Goal: Task Accomplishment & Management: Use online tool/utility

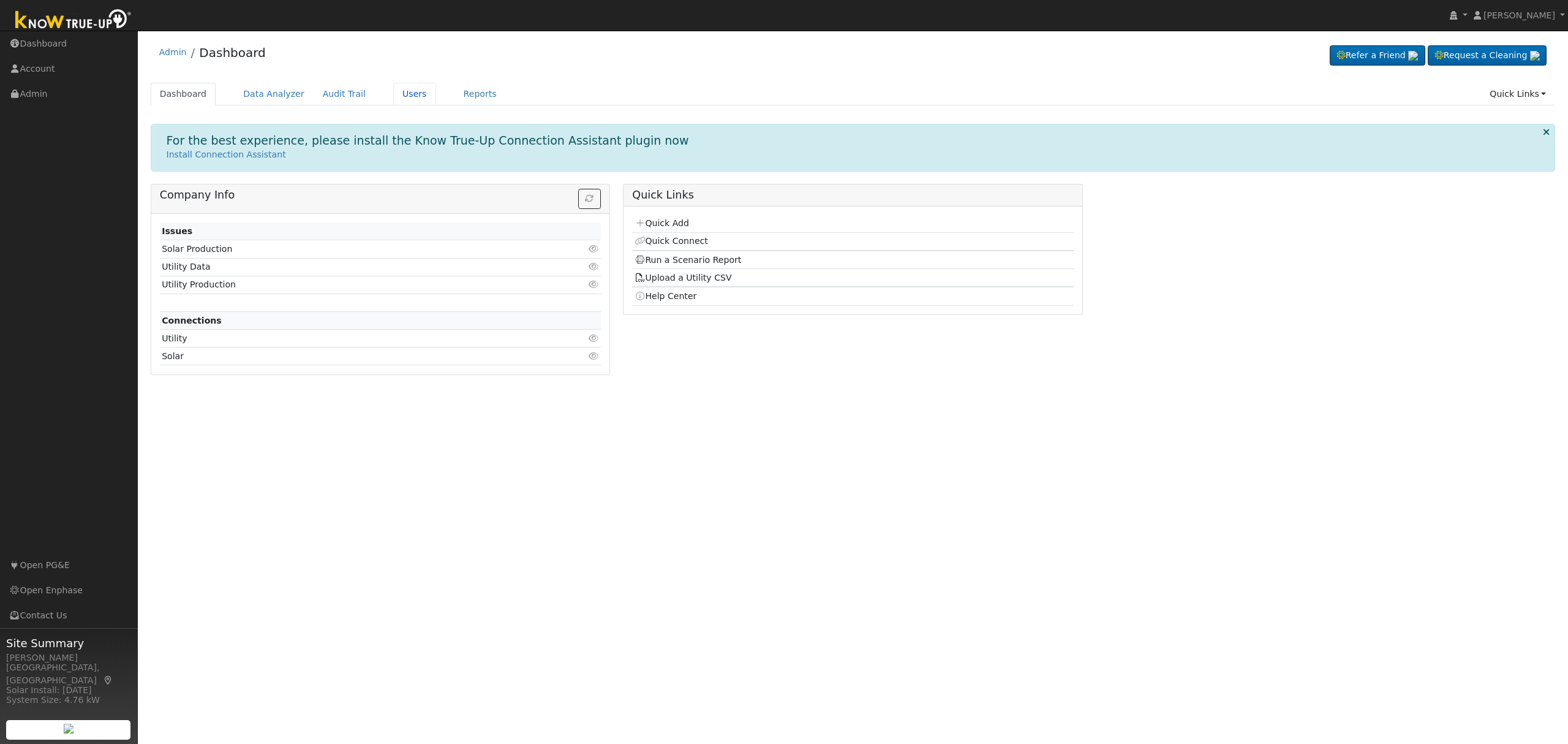
click at [398, 94] on link "Users" at bounding box center [415, 94] width 43 height 23
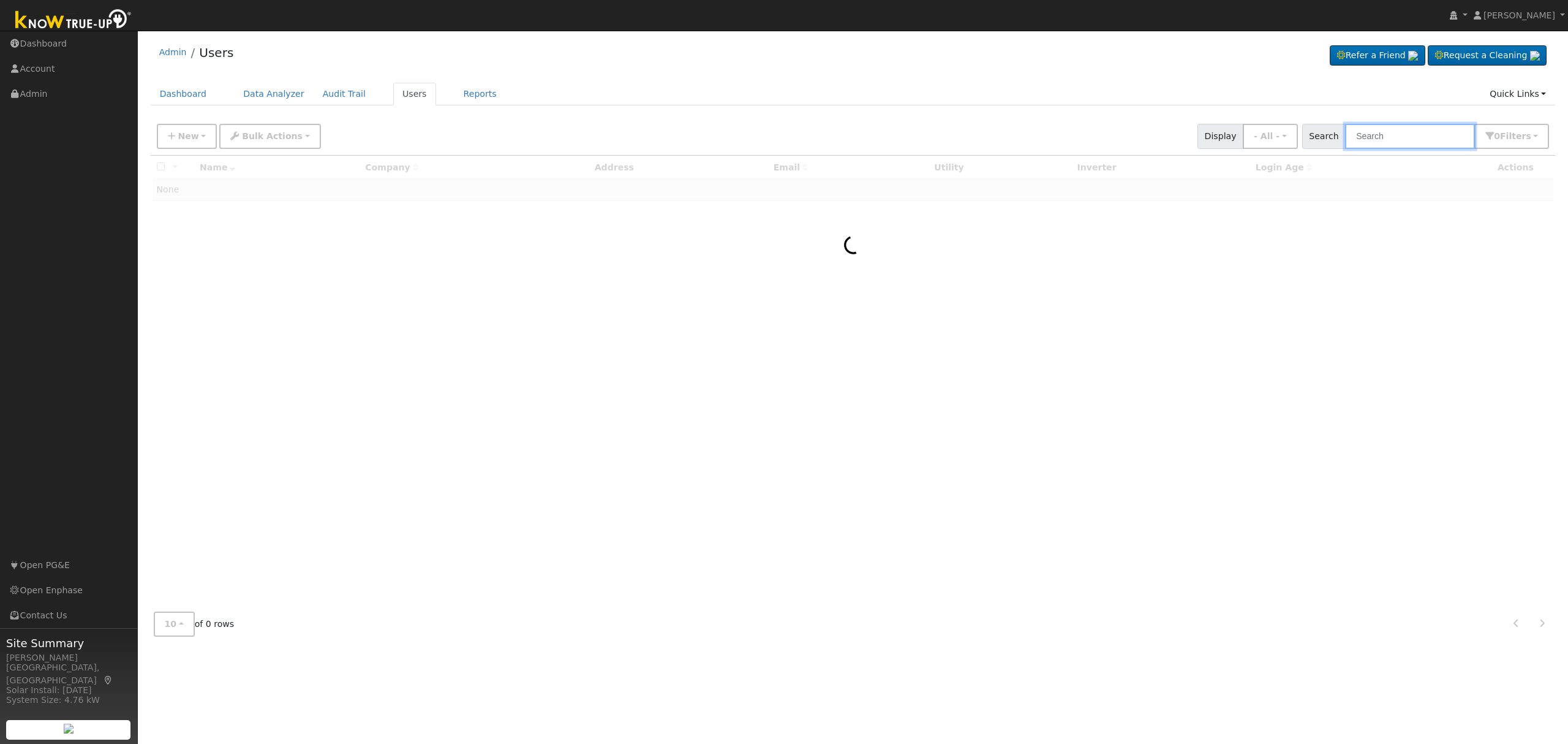
click at [1404, 136] on input "text" at bounding box center [1410, 136] width 130 height 25
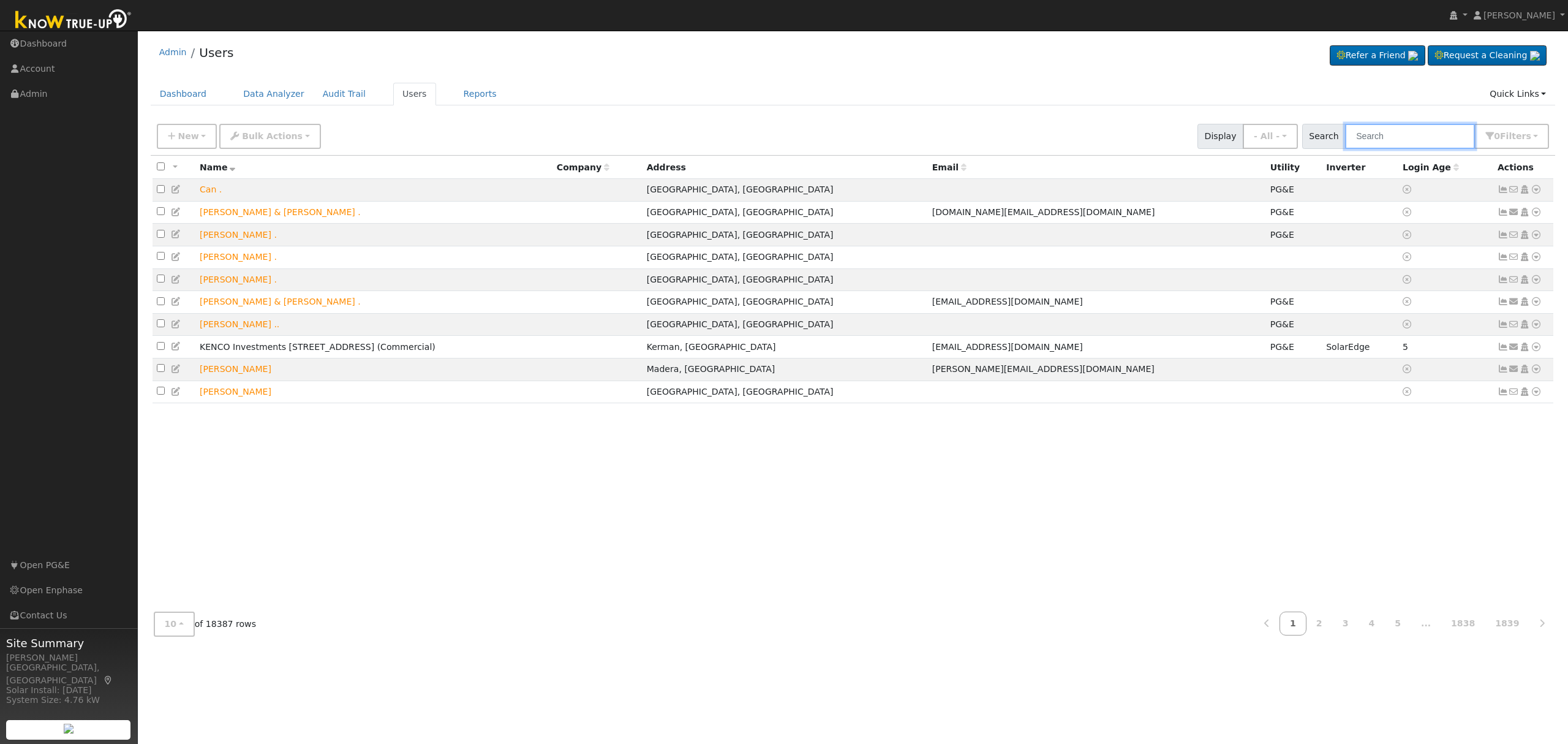
paste input "Adam Martinez"
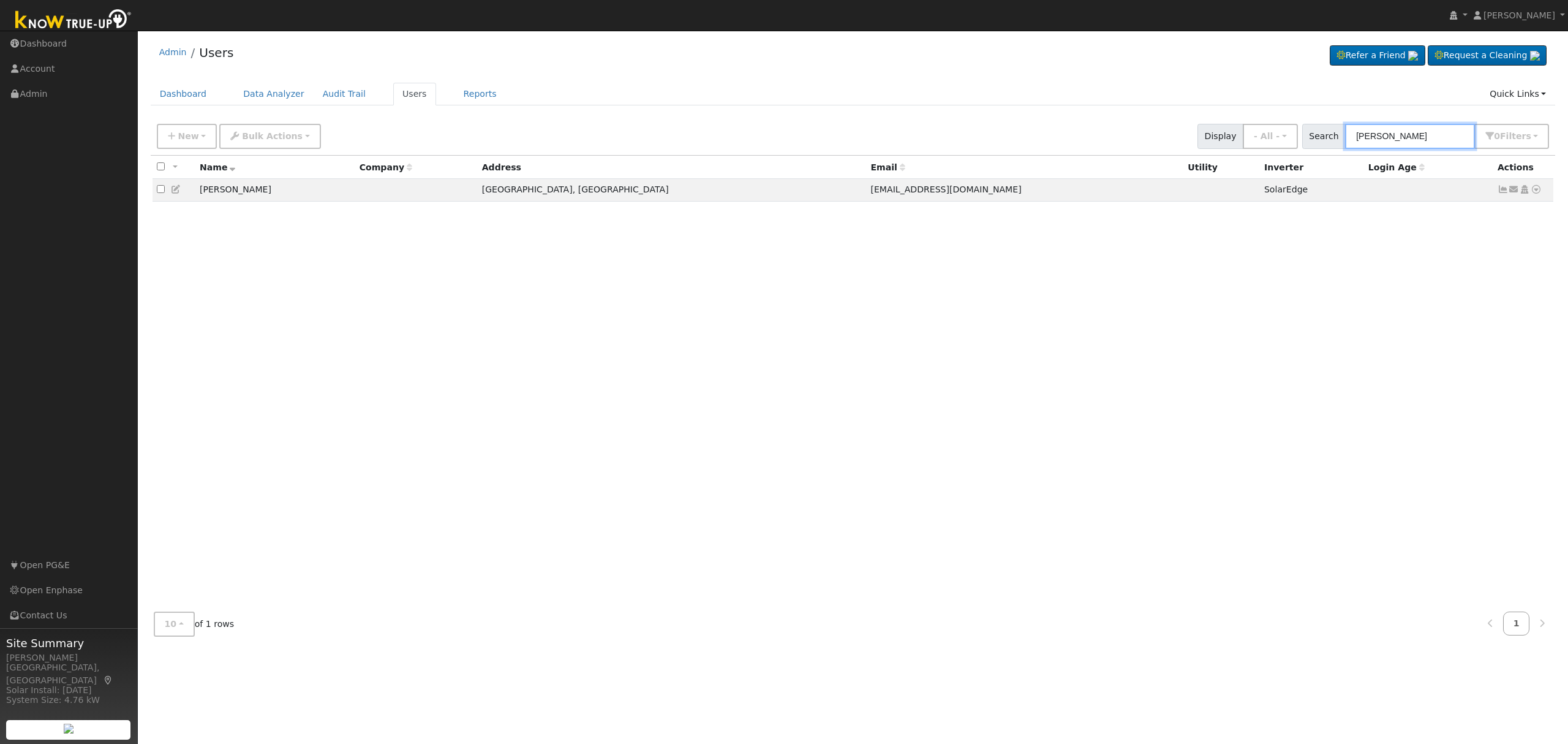
type input "Adam Martinez"
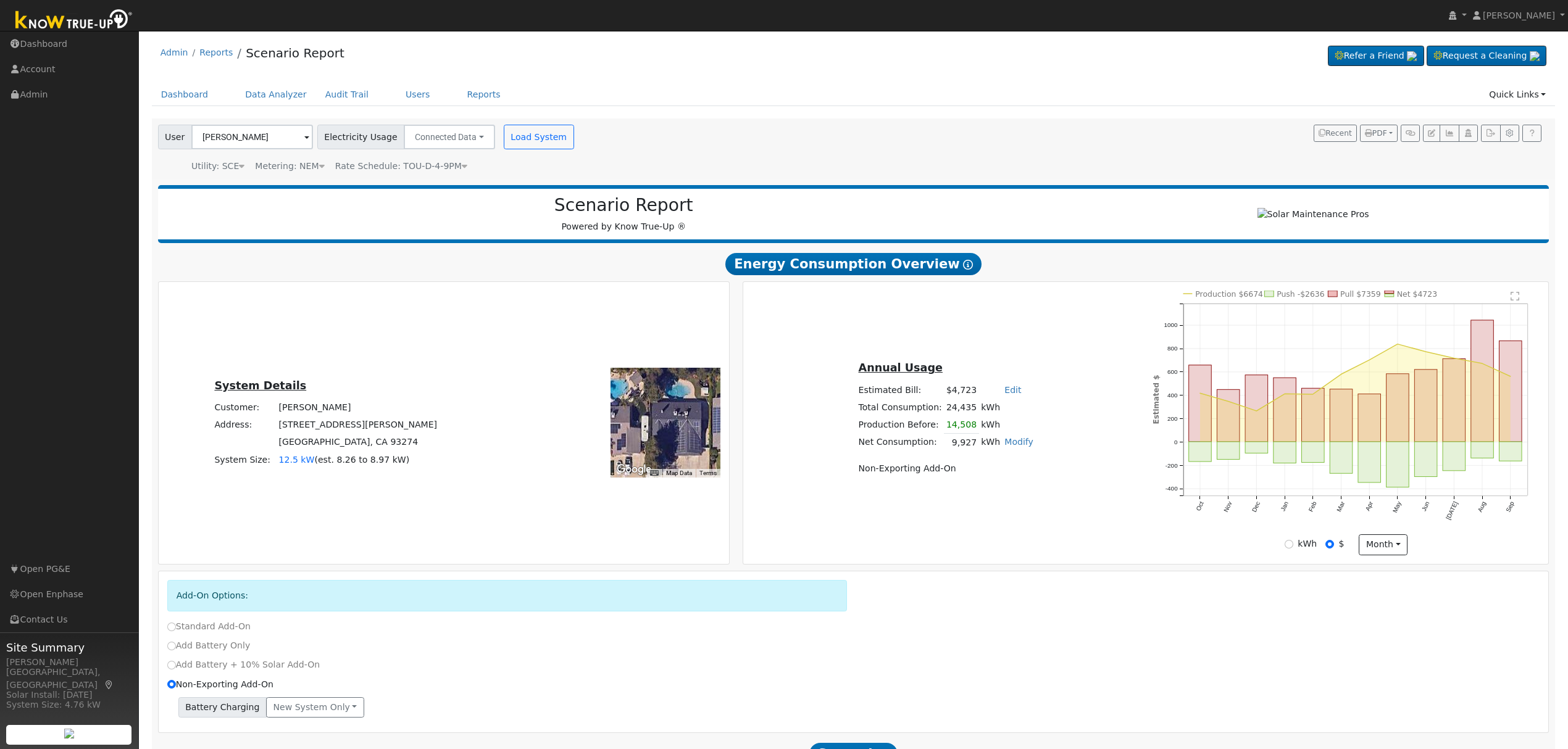
scroll to position [82, 0]
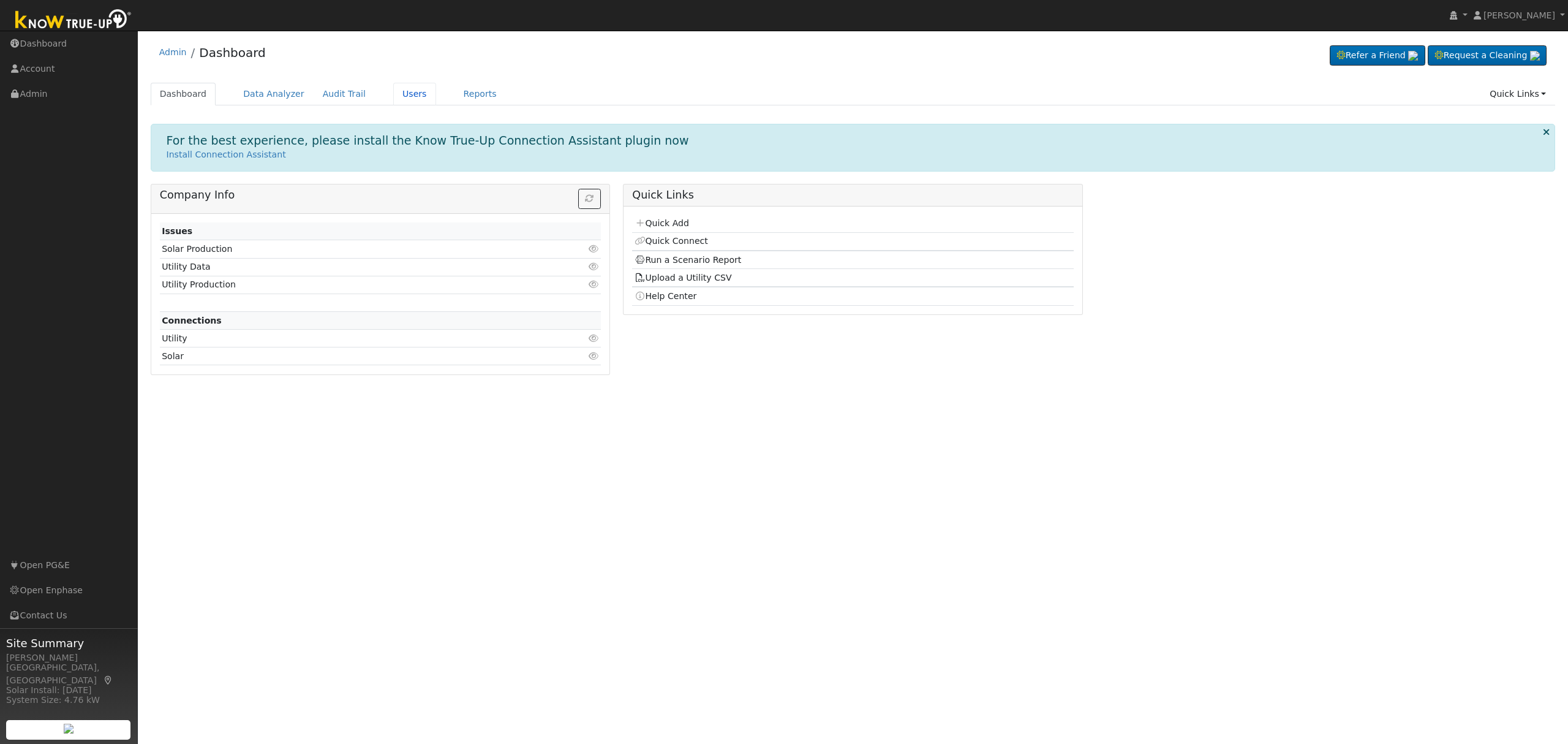
click at [395, 93] on link "Users" at bounding box center [415, 94] width 43 height 23
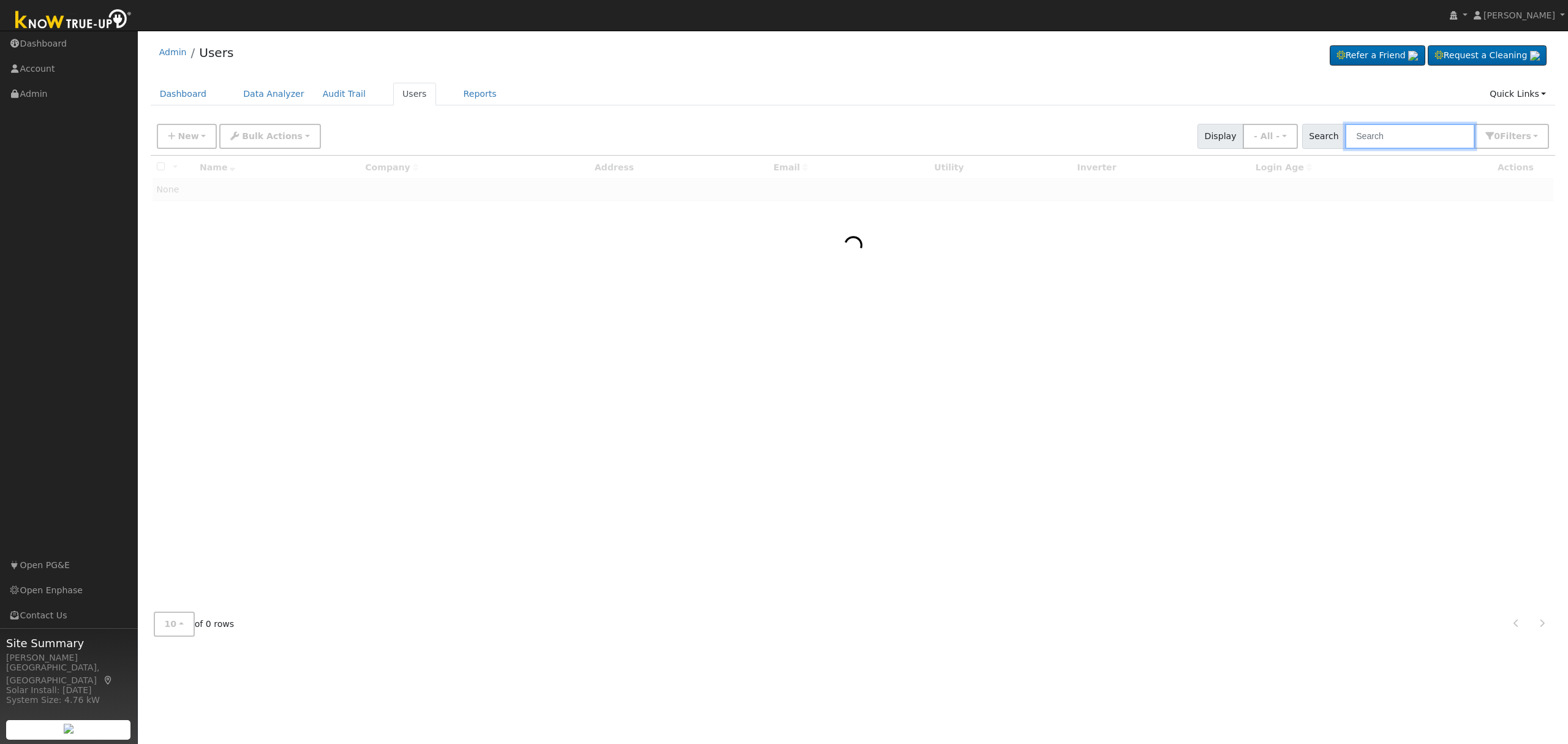
click at [1391, 145] on input "text" at bounding box center [1410, 136] width 130 height 25
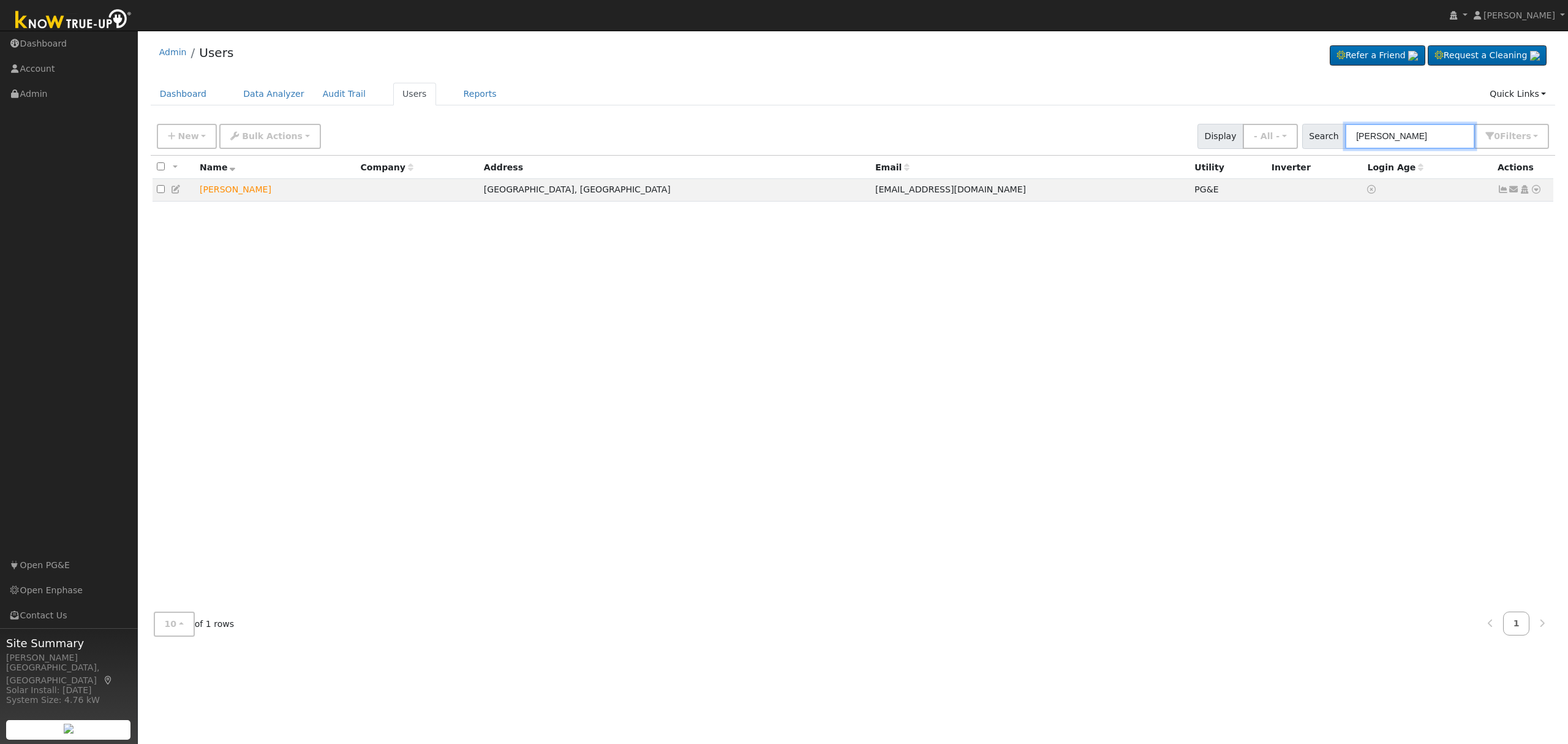
type input "jason bustos"
click at [1536, 190] on icon at bounding box center [1536, 190] width 11 height 9
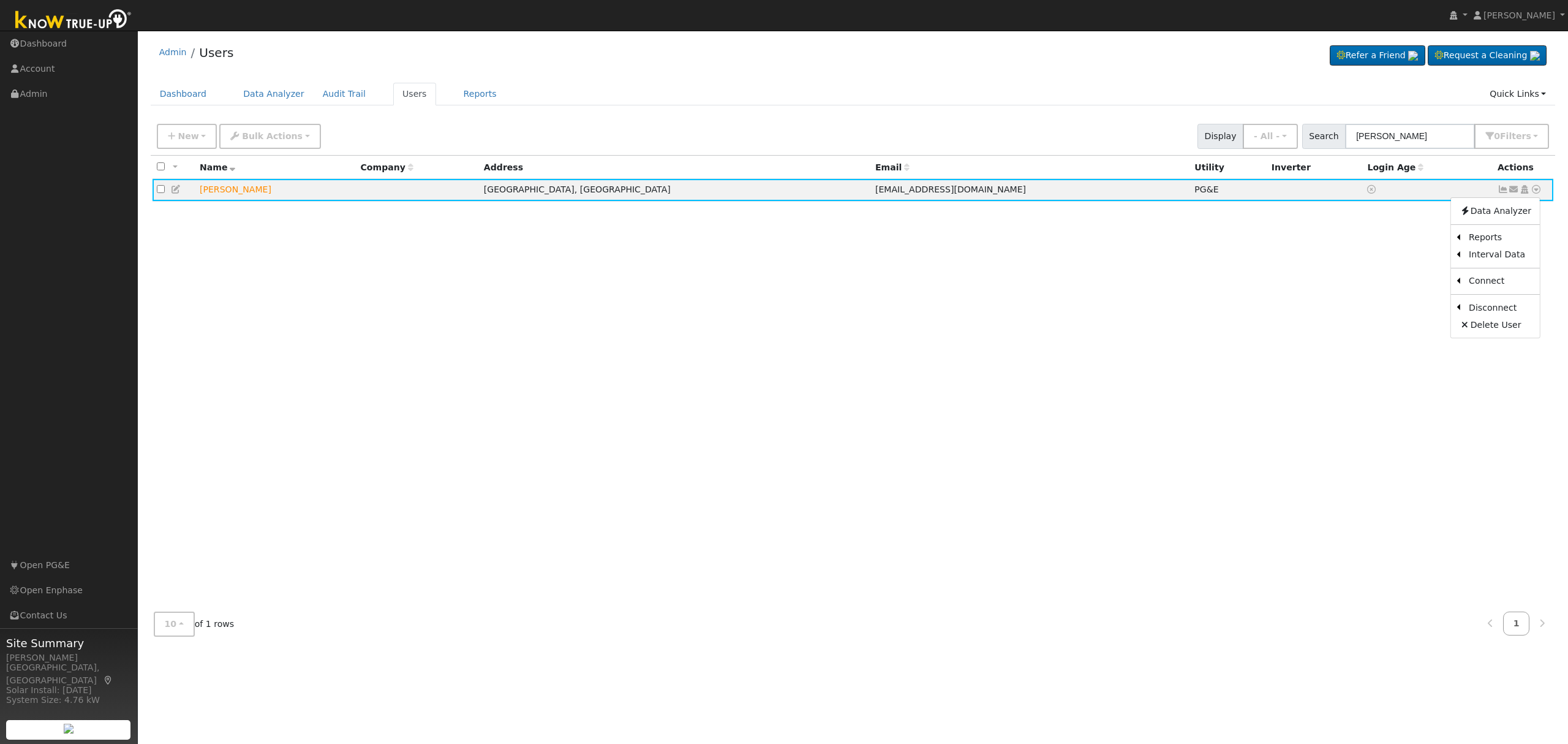
click at [0, 0] on link "Scenario" at bounding box center [0, 0] width 0 height 0
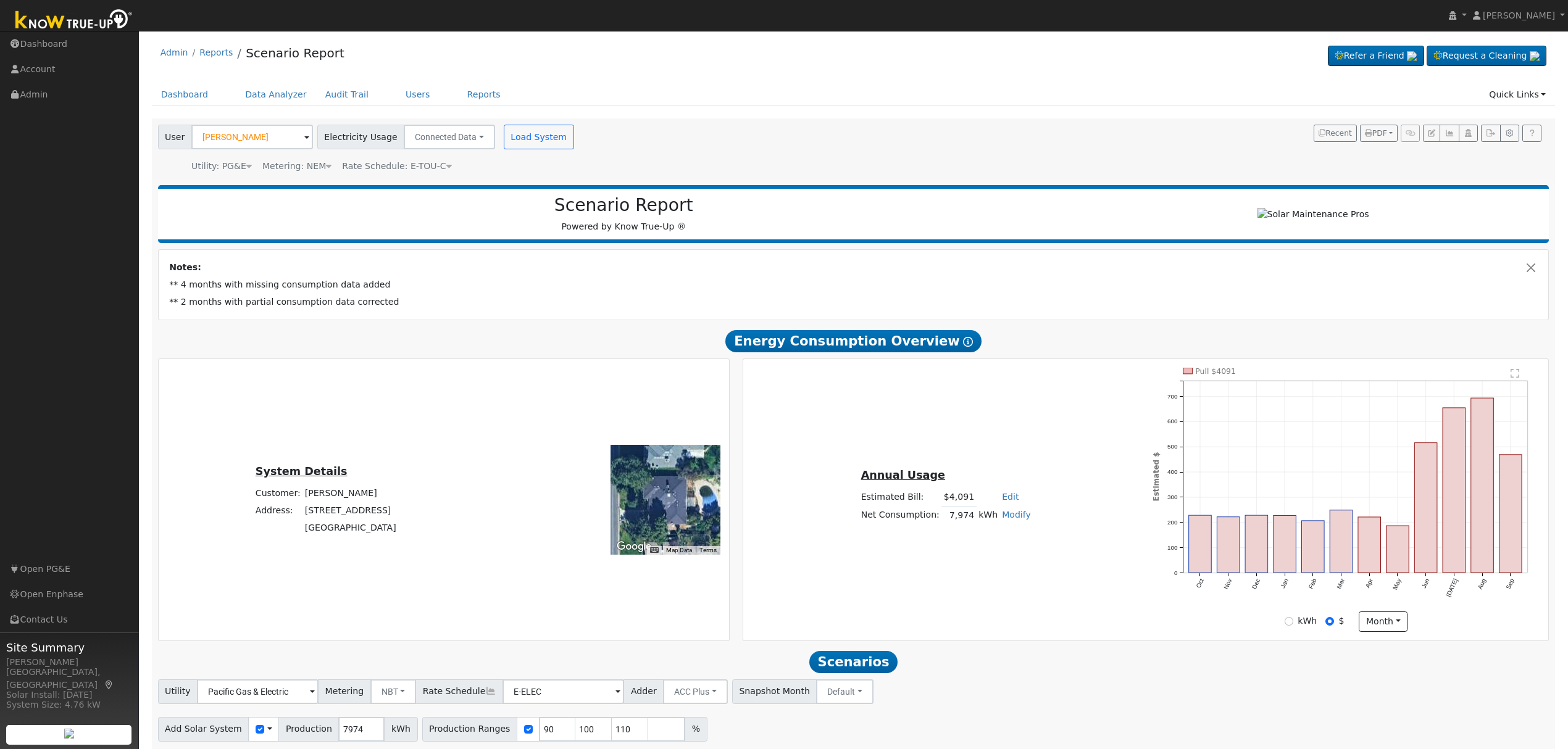
scroll to position [50, 0]
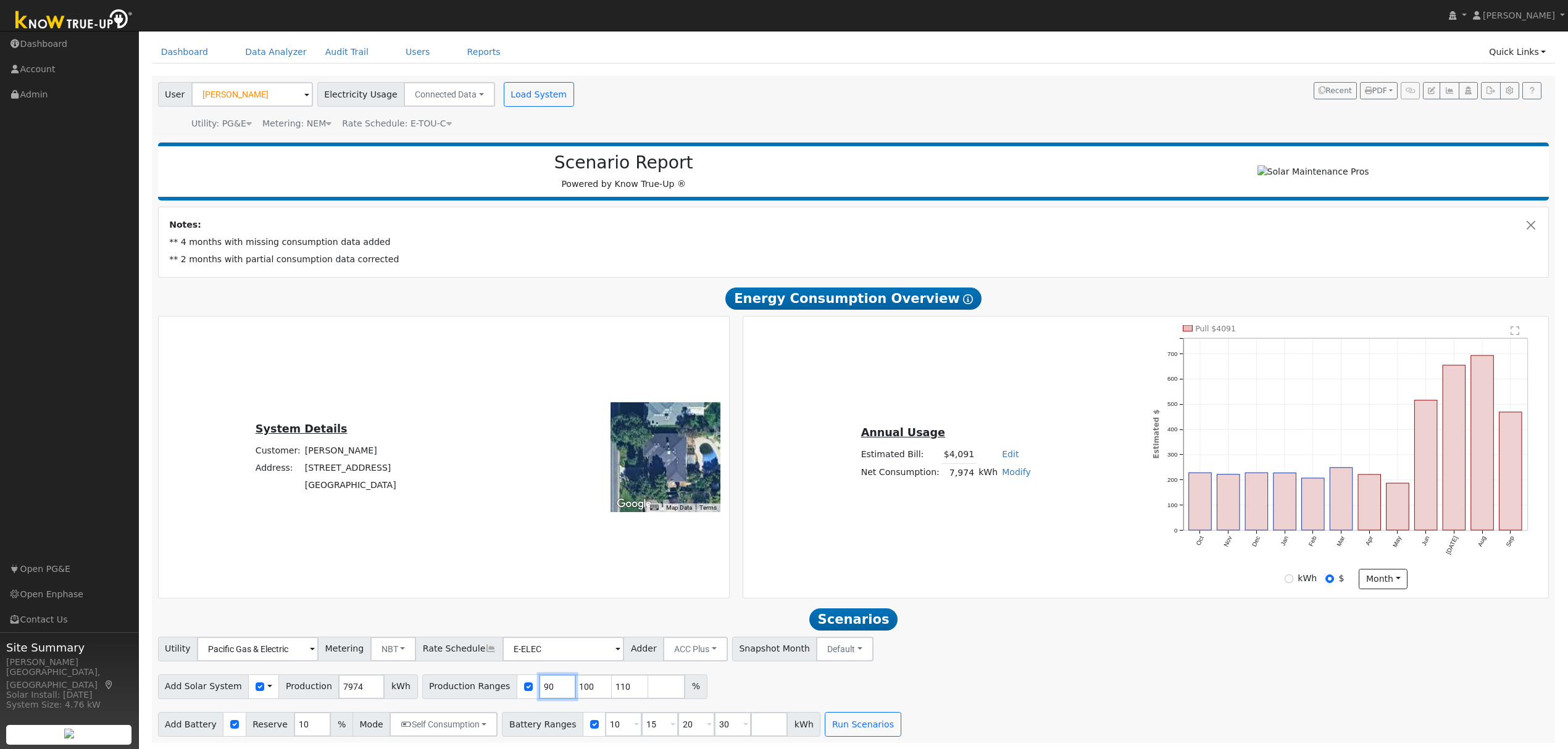
click at [539, 693] on input "90" at bounding box center [557, 687] width 37 height 25
type input "100"
type input "110"
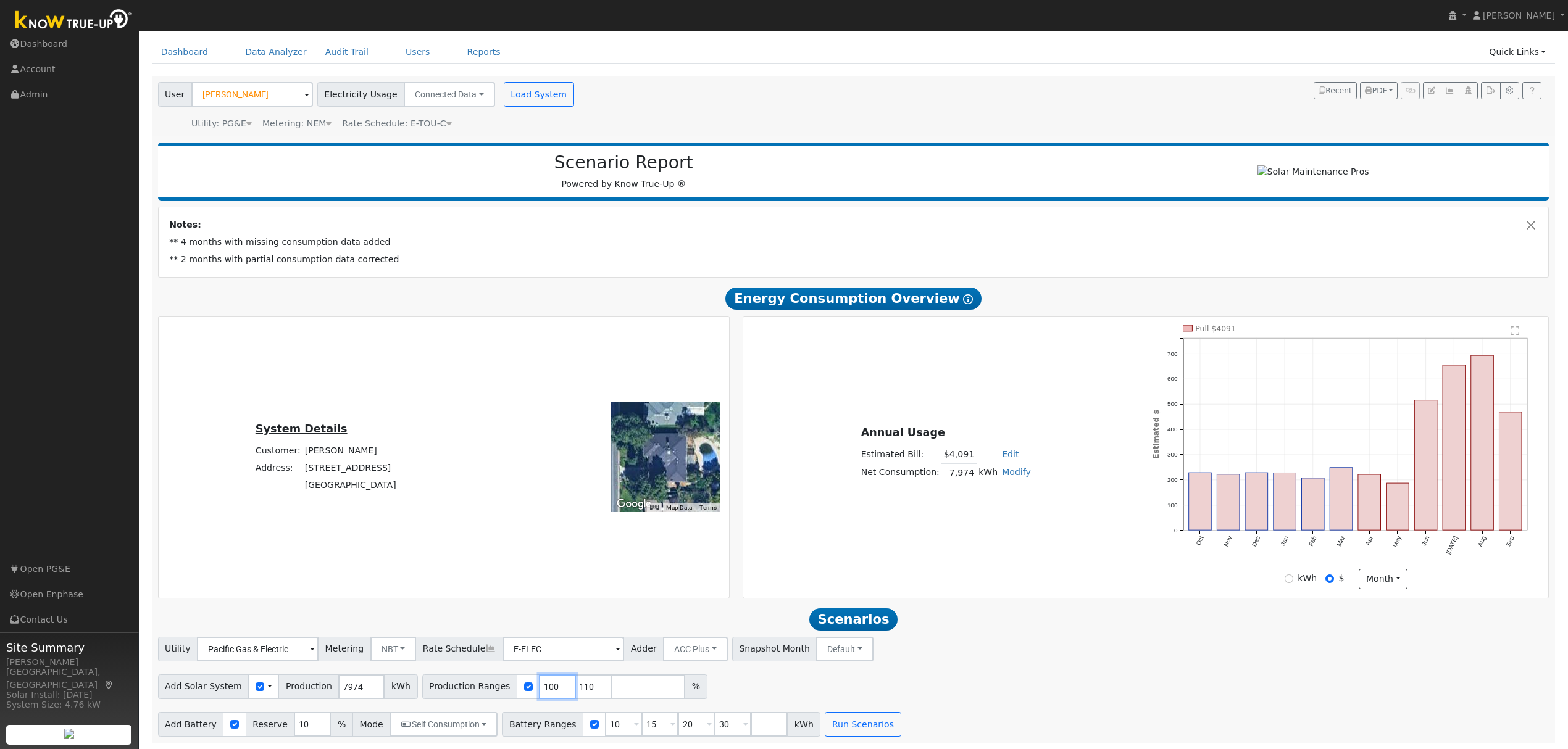
click at [539, 693] on input "100" at bounding box center [557, 687] width 37 height 25
type input "110"
click at [539, 693] on input "110" at bounding box center [557, 687] width 37 height 25
click at [539, 693] on input "number" at bounding box center [557, 687] width 37 height 25
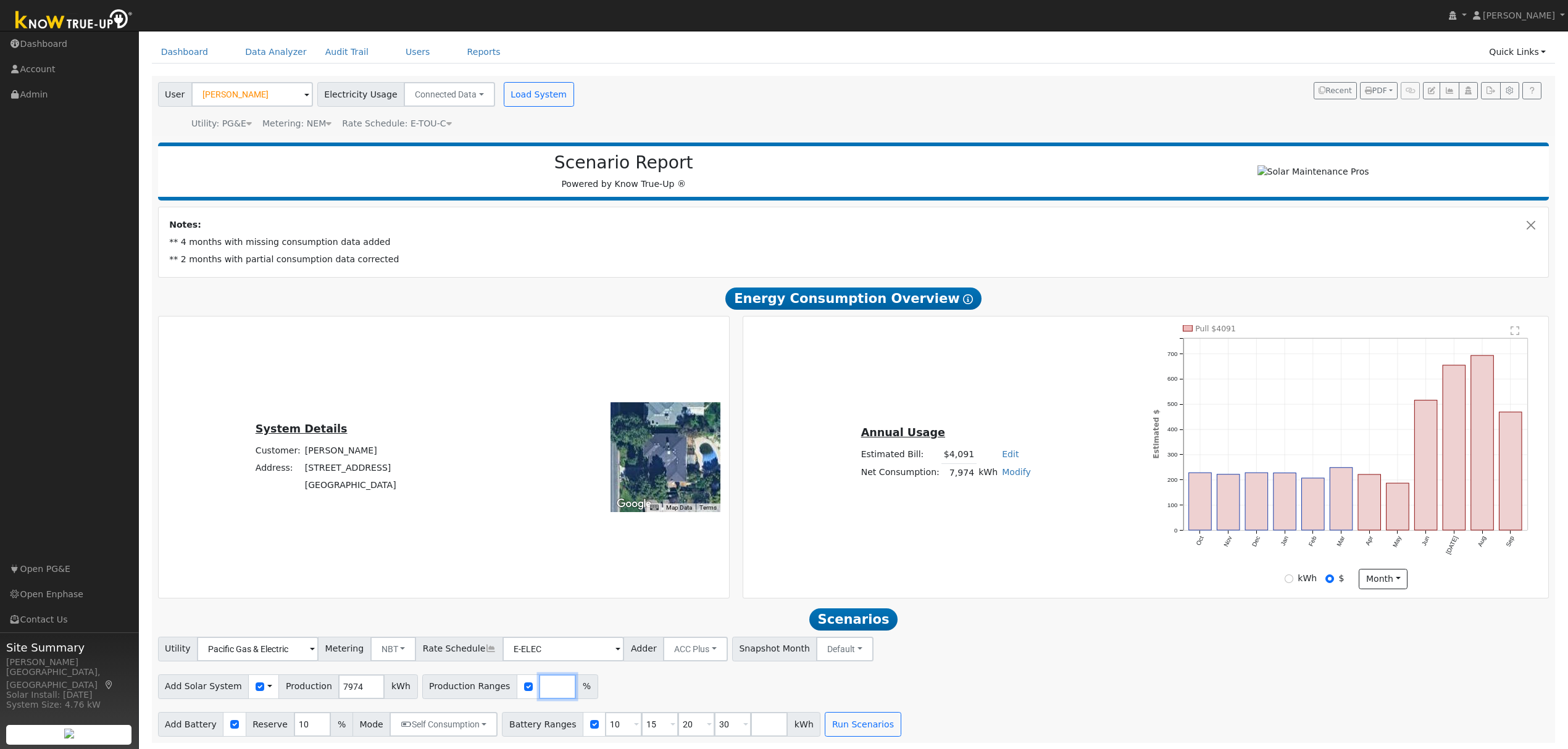
click at [539, 693] on input "number" at bounding box center [557, 687] width 37 height 25
type input "122.36"
click at [605, 729] on input "10" at bounding box center [623, 724] width 37 height 25
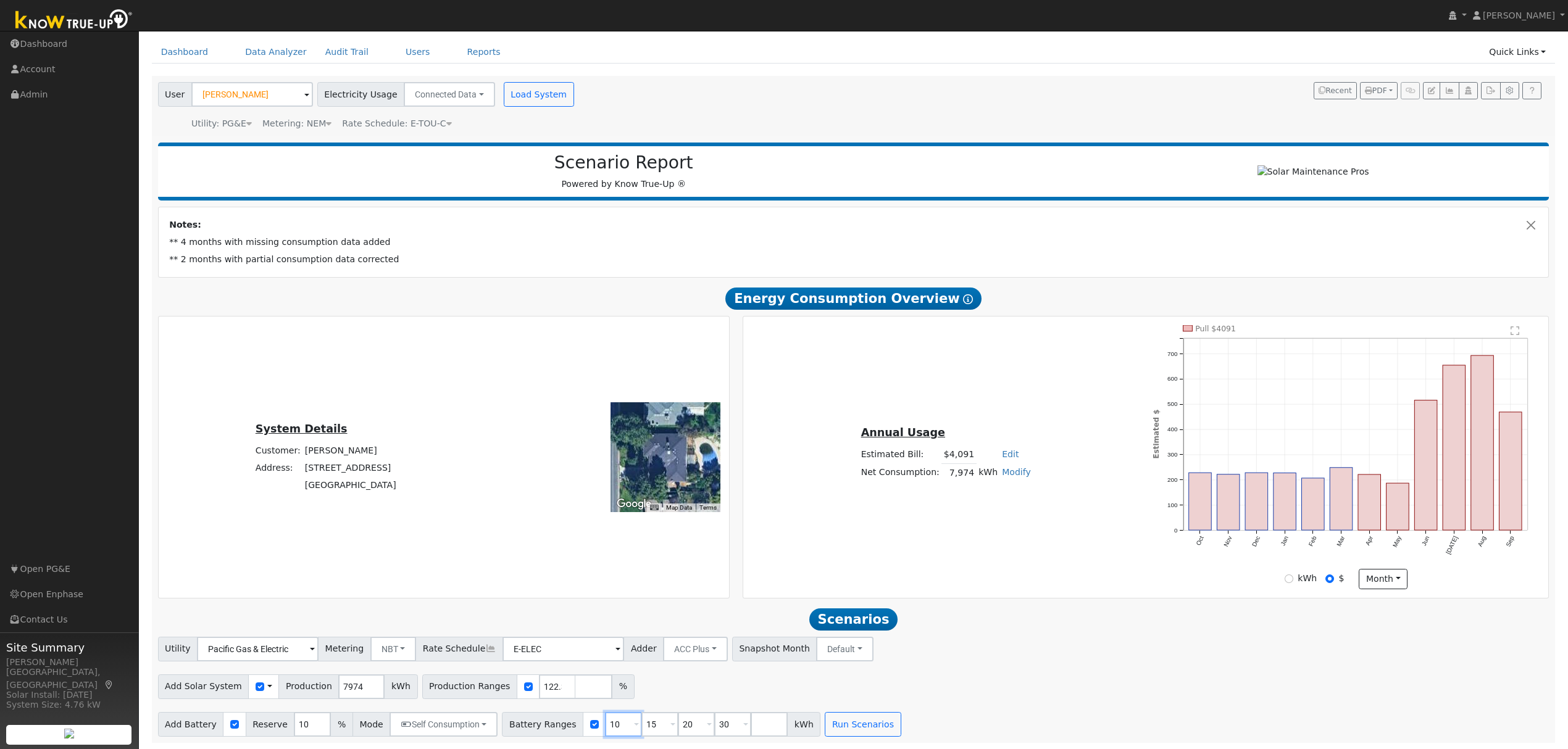
click at [605, 729] on input "10" at bounding box center [623, 724] width 37 height 25
click at [605, 728] on input "10" at bounding box center [623, 724] width 37 height 25
type input "15"
type input "20"
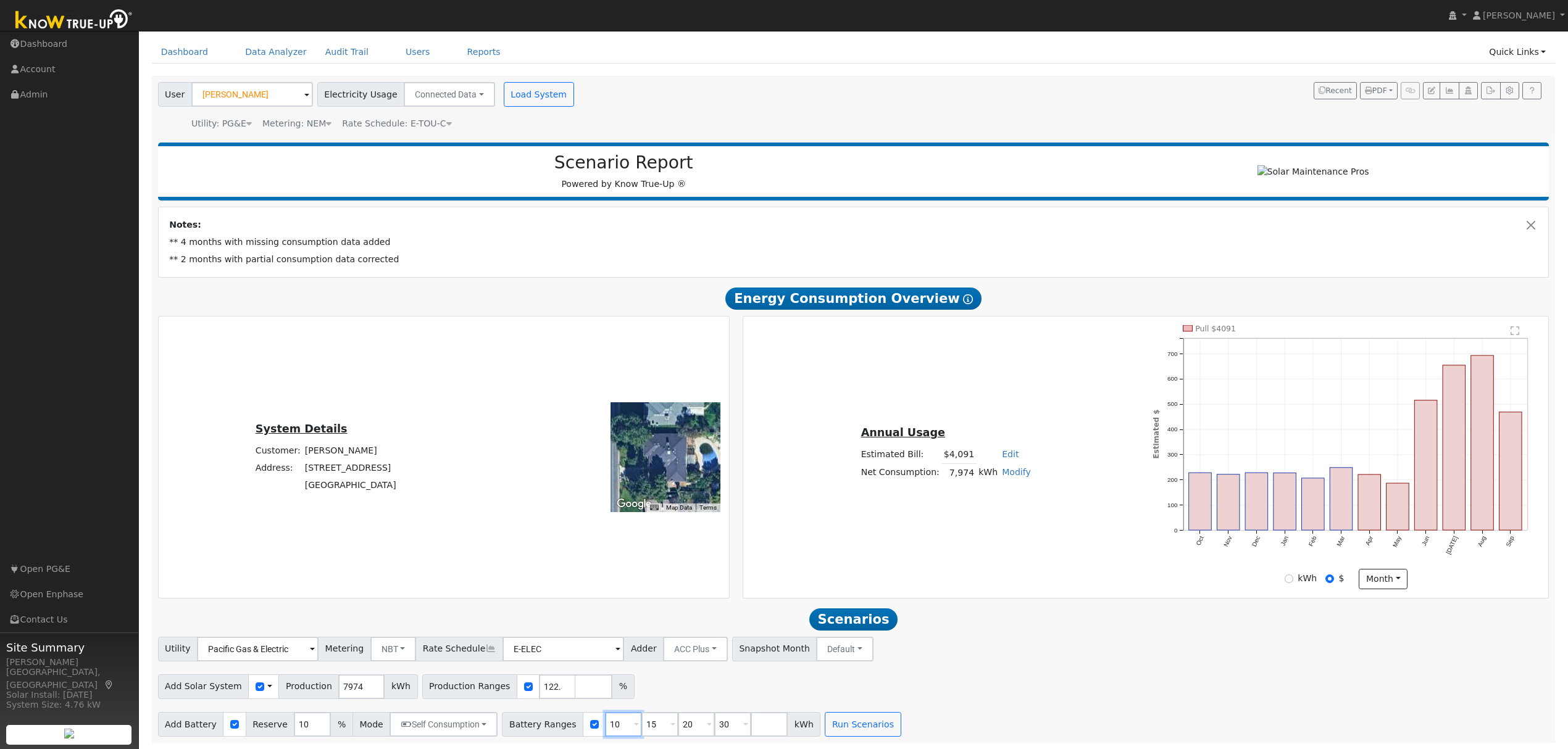
type input "30"
click at [605, 728] on input "15" at bounding box center [623, 724] width 37 height 25
type input "20"
type input "30"
click at [605, 728] on input "20" at bounding box center [623, 724] width 37 height 25
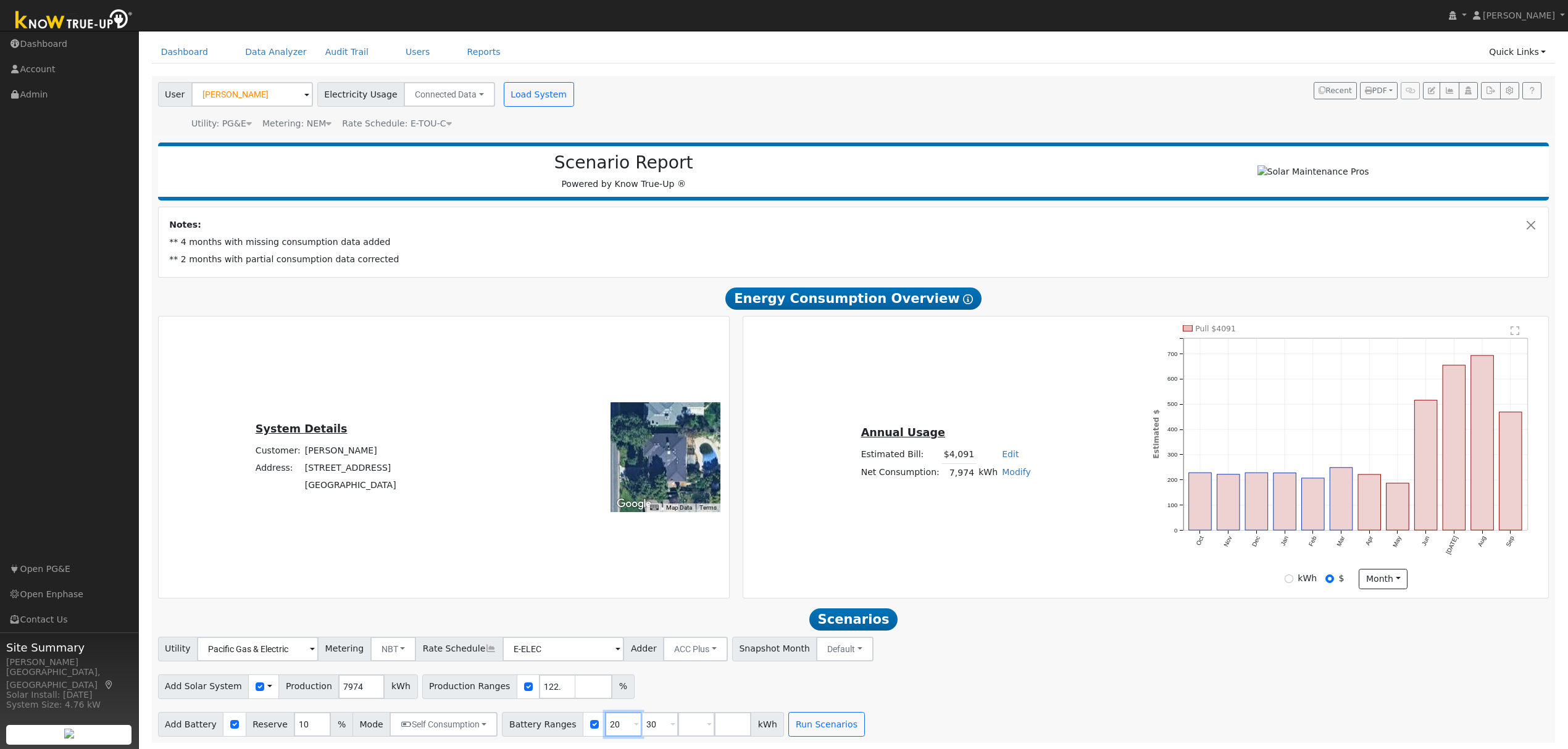
click at [605, 728] on input "20" at bounding box center [623, 724] width 37 height 25
type input "30"
click at [605, 728] on input "number" at bounding box center [623, 724] width 37 height 25
type input "13.5"
click at [294, 727] on input "10" at bounding box center [313, 724] width 37 height 25
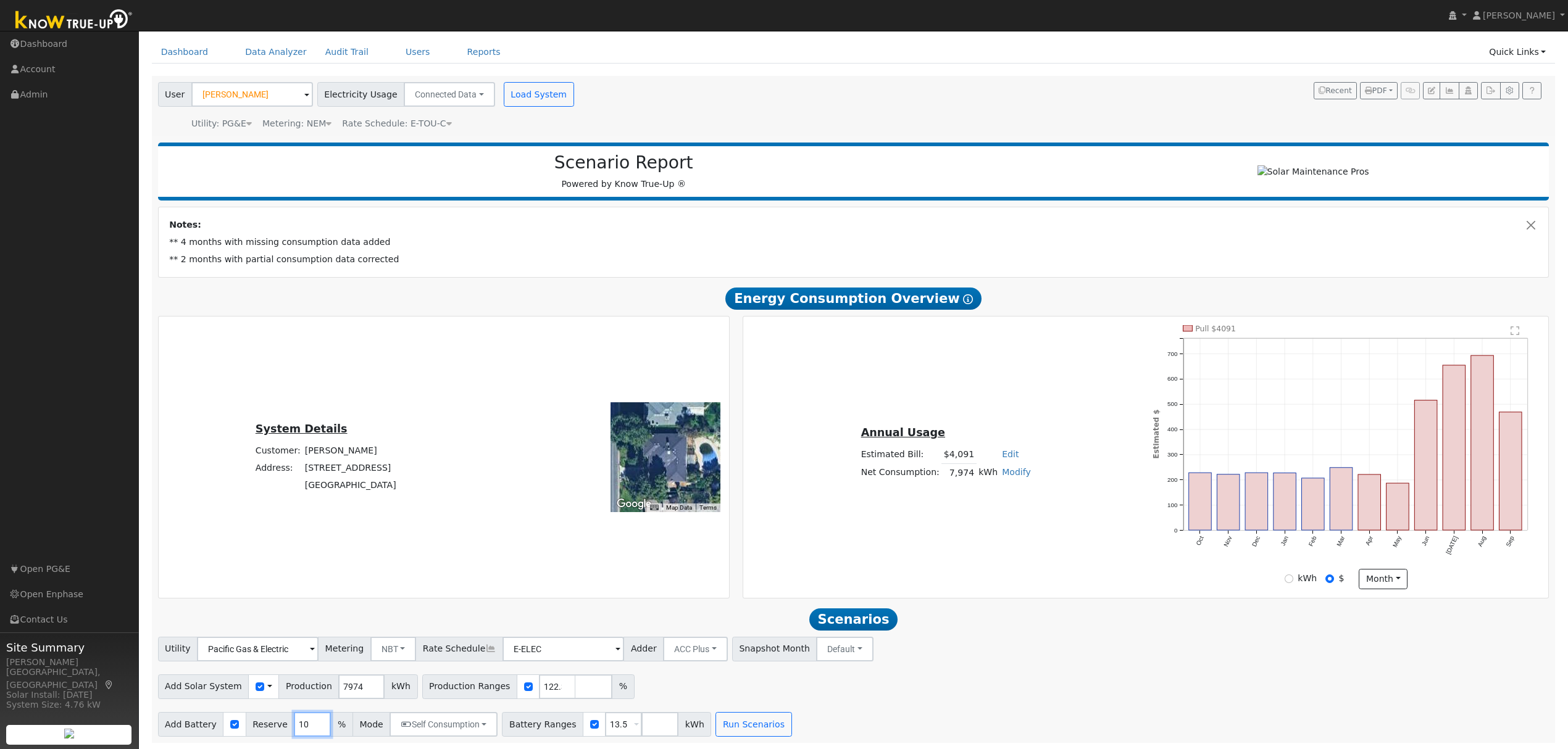
click at [294, 727] on input "10" at bounding box center [313, 724] width 37 height 25
type input "20"
click at [1149, 674] on div "Add Solar System Use CSV Data Production 7974 kWh Production Ranges 122.36 %" at bounding box center [854, 684] width 1396 height 29
click at [728, 726] on button "Run Scenarios" at bounding box center [753, 724] width 76 height 25
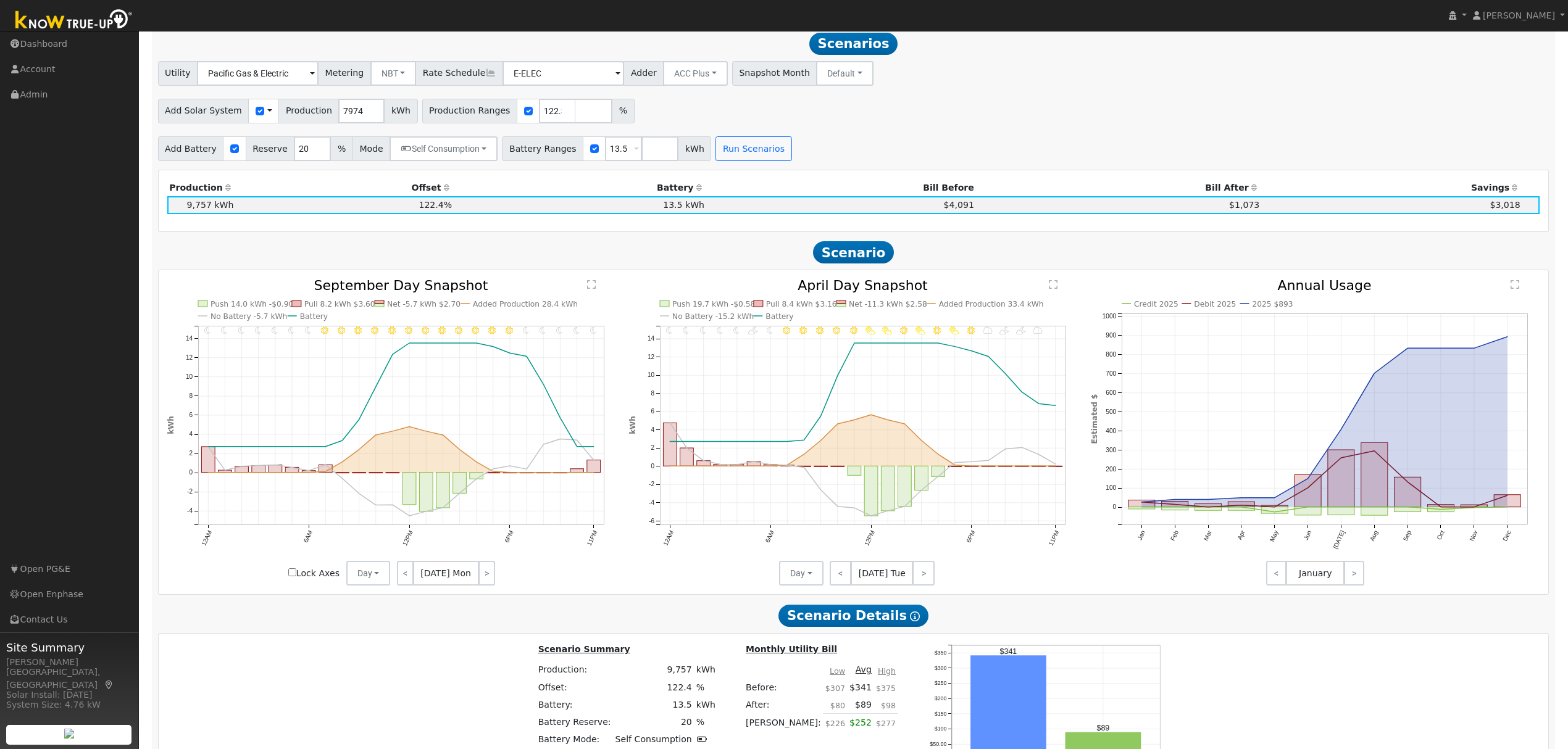
scroll to position [620, 0]
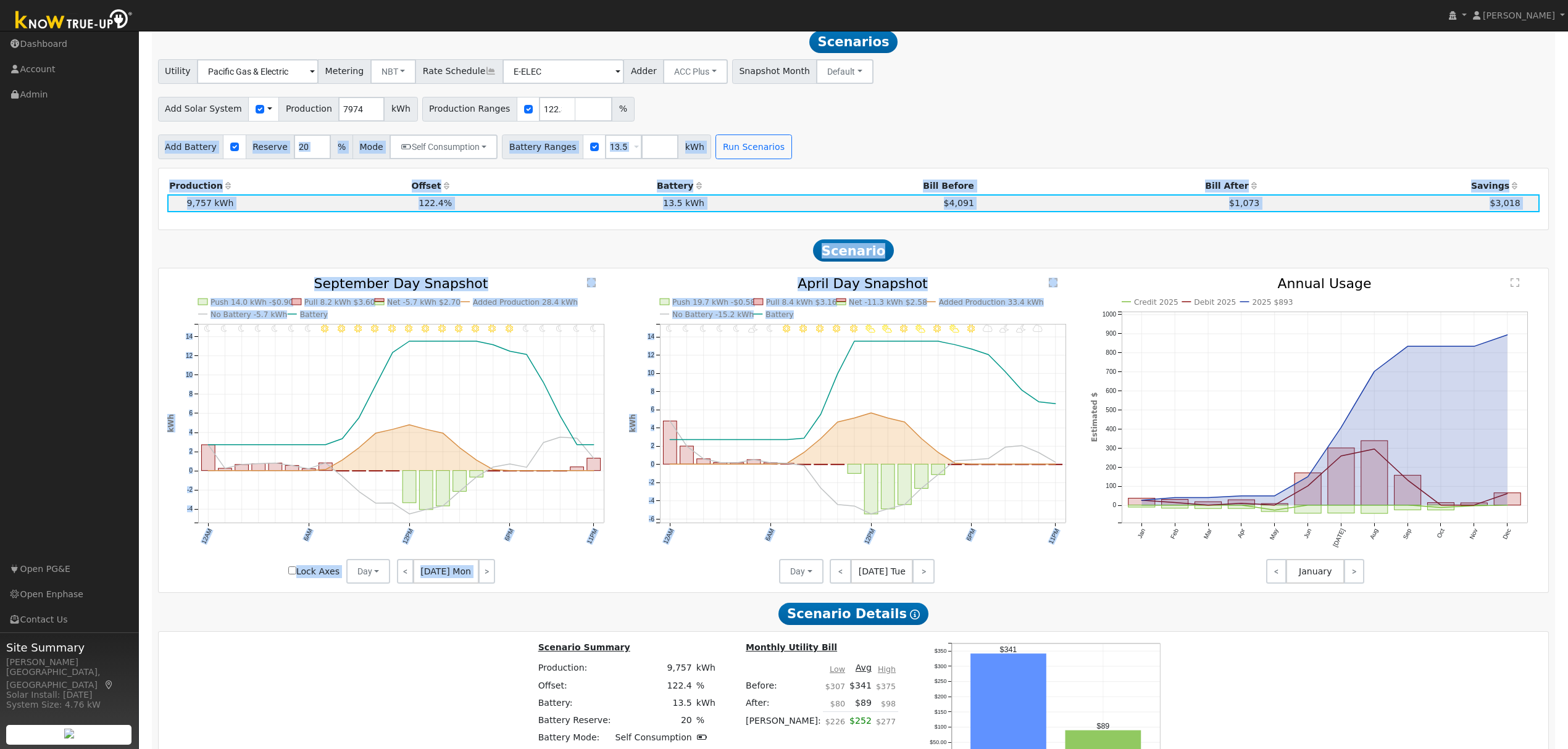
drag, startPoint x: 977, startPoint y: 295, endPoint x: 951, endPoint y: 403, distance: 111.1
click at [951, 403] on div "Scenario Report Powered by Know True-Up ® Notes: ** 4 months with missing consu…" at bounding box center [854, 332] width 1404 height 1547
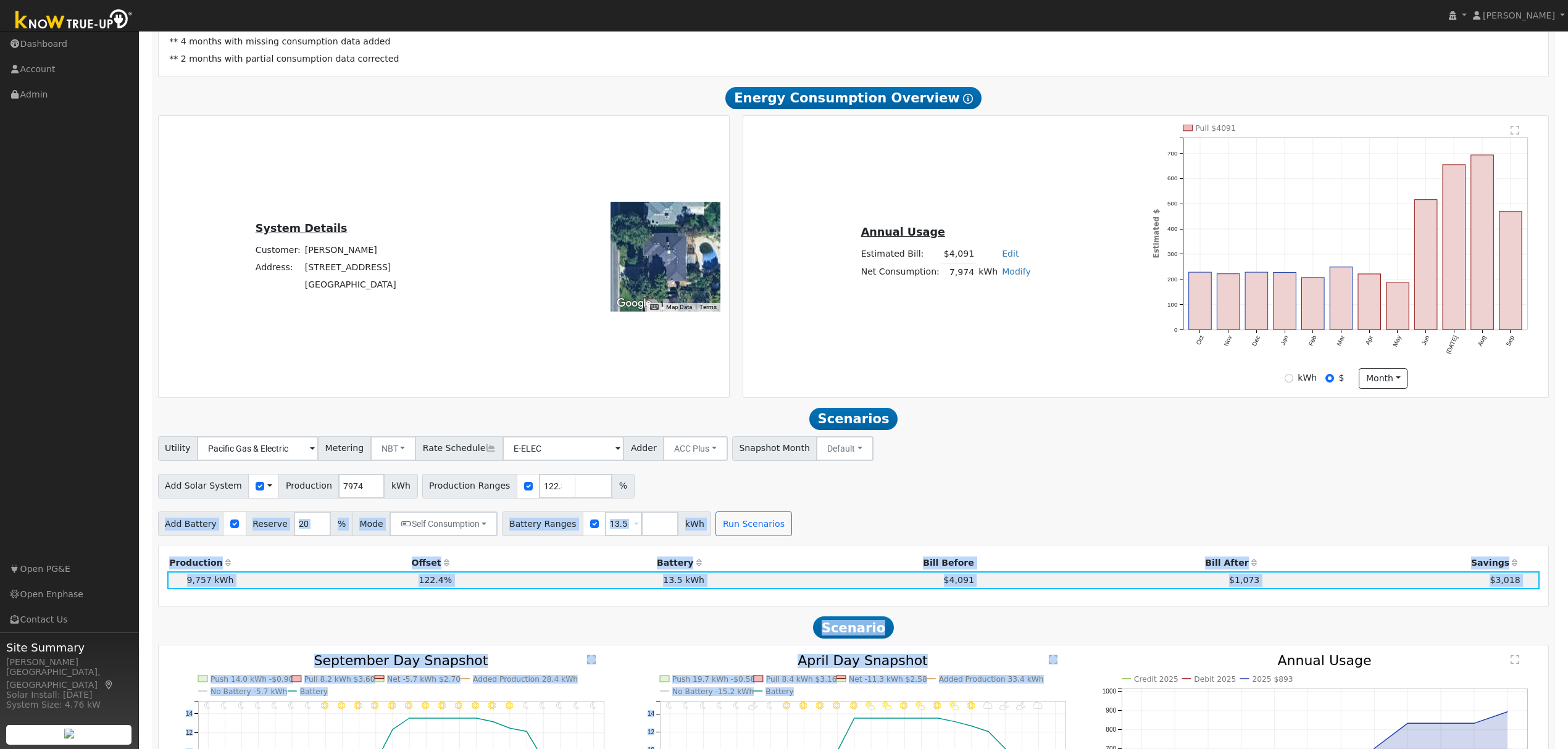
scroll to position [127, 0]
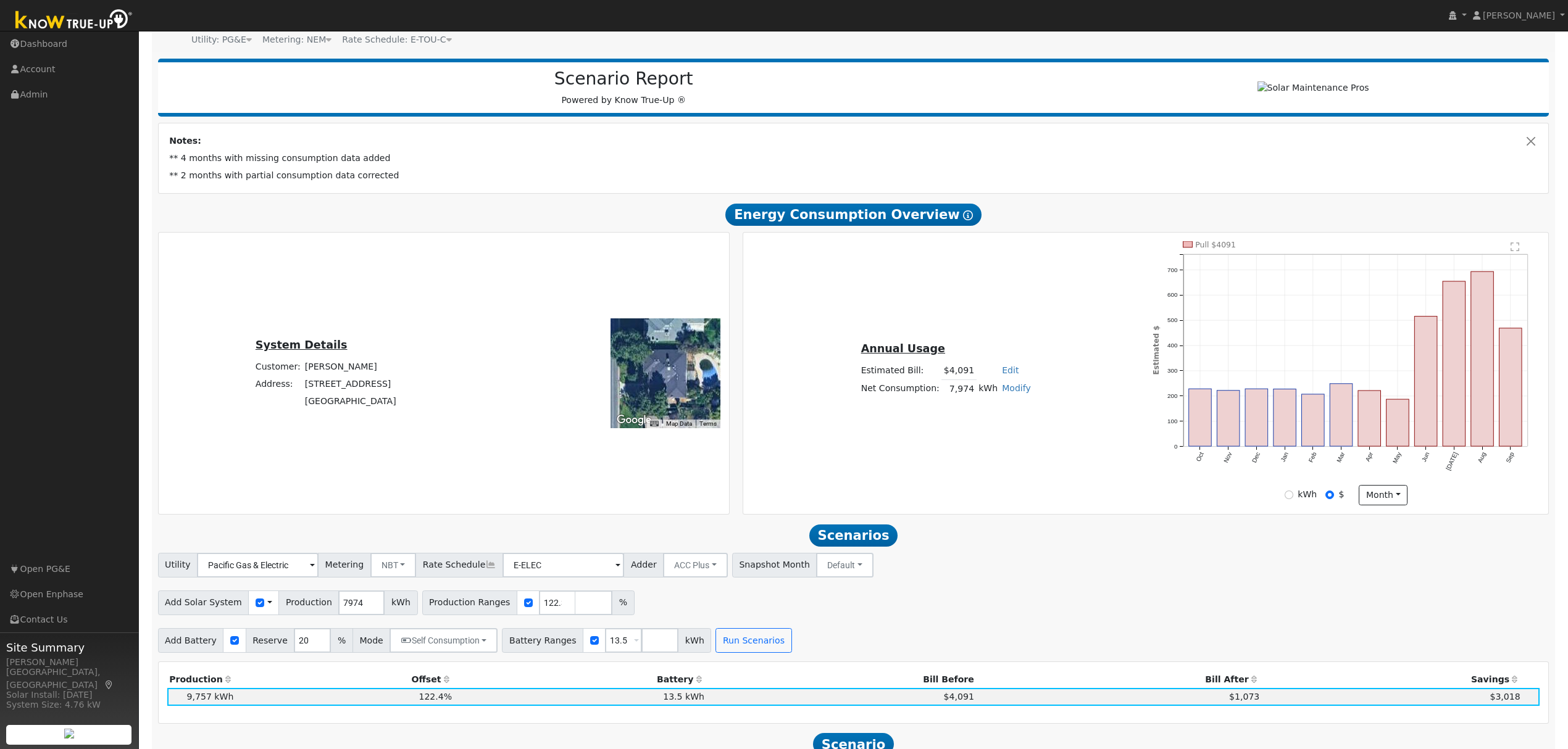
click at [1029, 299] on div "Annual Usage Estimated Bill: $4,091 Edit Estimated Bill $ Annual Net Consumptio…" at bounding box center [1146, 374] width 801 height 265
click at [962, 376] on td "$4,091" at bounding box center [959, 371] width 35 height 18
click at [1002, 373] on link "Edit" at bounding box center [1010, 370] width 17 height 10
type input "4057"
click at [988, 465] on div "Annual Usage Estimated Bill: $4,091 Edit Estimated Bill $ 4057 Annual Net Consu…" at bounding box center [1146, 374] width 801 height 265
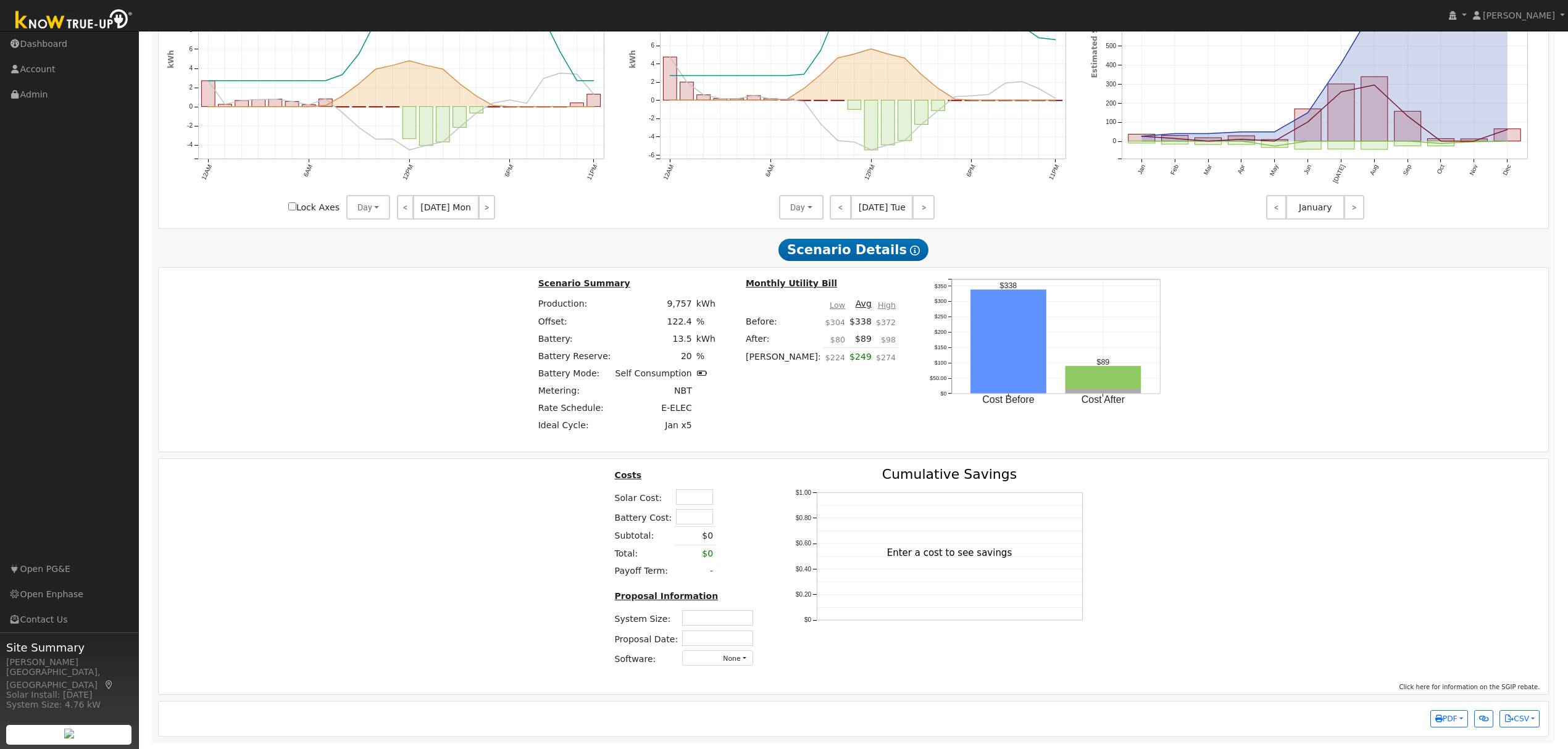
scroll to position [997, 0]
click at [702, 493] on input "text" at bounding box center [694, 496] width 37 height 15
type input "$42,660"
click at [563, 537] on div "Costs Solar Cost: $42,660 Battery Cost: Subtotal: $0 Total: $0 Payoff Term: - P…" at bounding box center [854, 572] width 1399 height 209
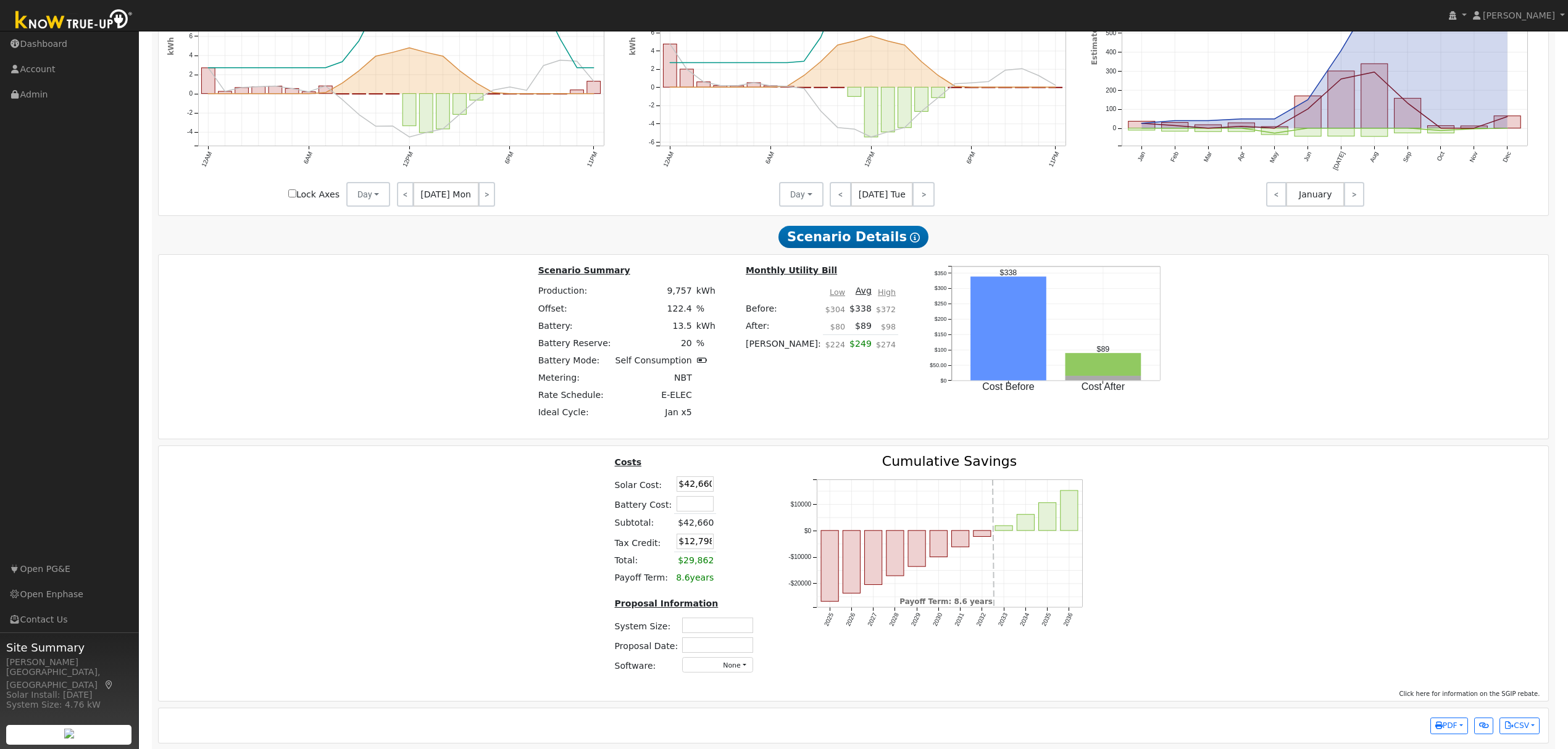
click at [684, 511] on input "text" at bounding box center [695, 503] width 37 height 15
click at [685, 511] on input "16270" at bounding box center [695, 503] width 37 height 15
type input "$16,240"
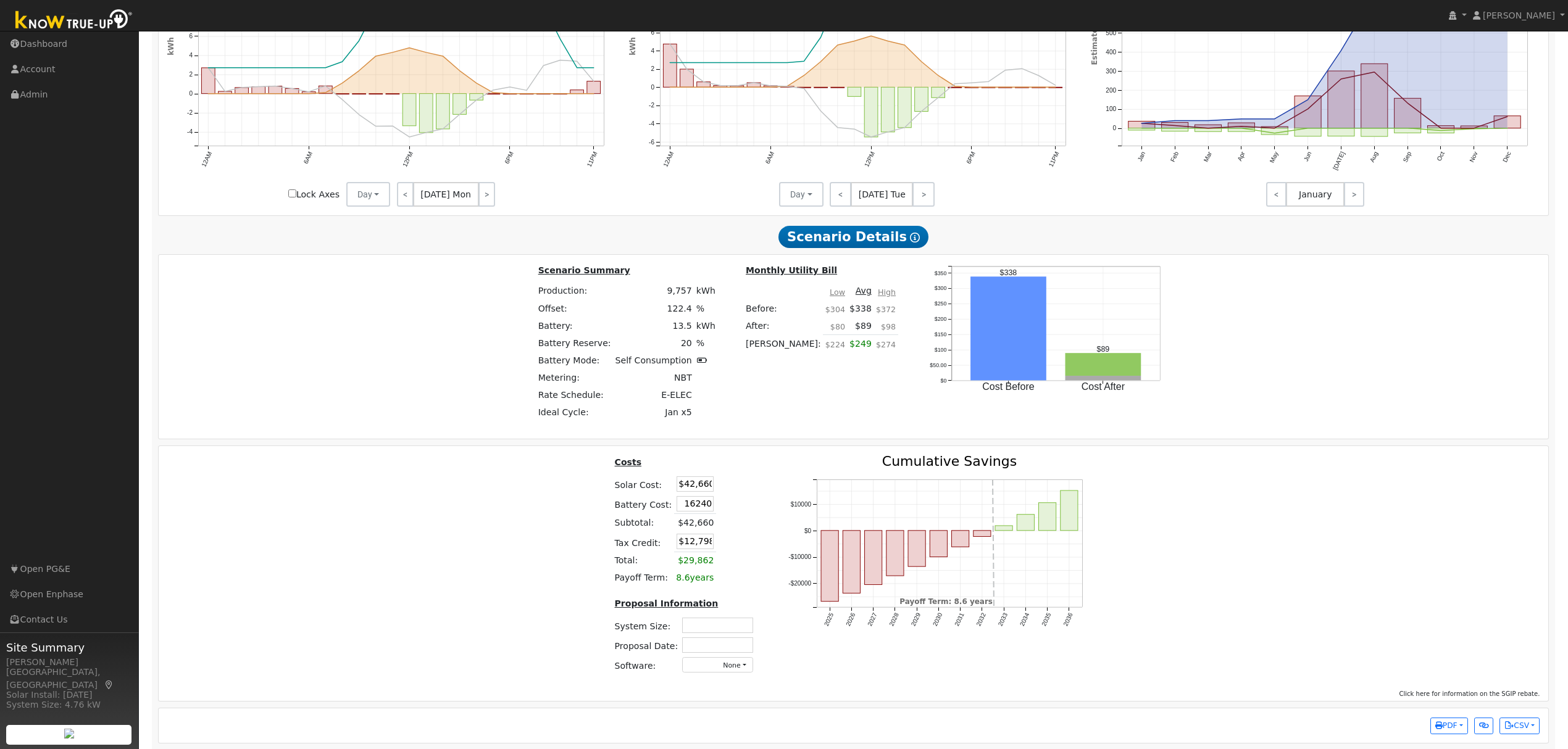
type input "$17,670"
click at [504, 533] on div "Costs Solar Cost: $42,660 Battery Cost: $16,240 Subtotal: $42,660 Tax Credit: $…" at bounding box center [854, 569] width 1399 height 228
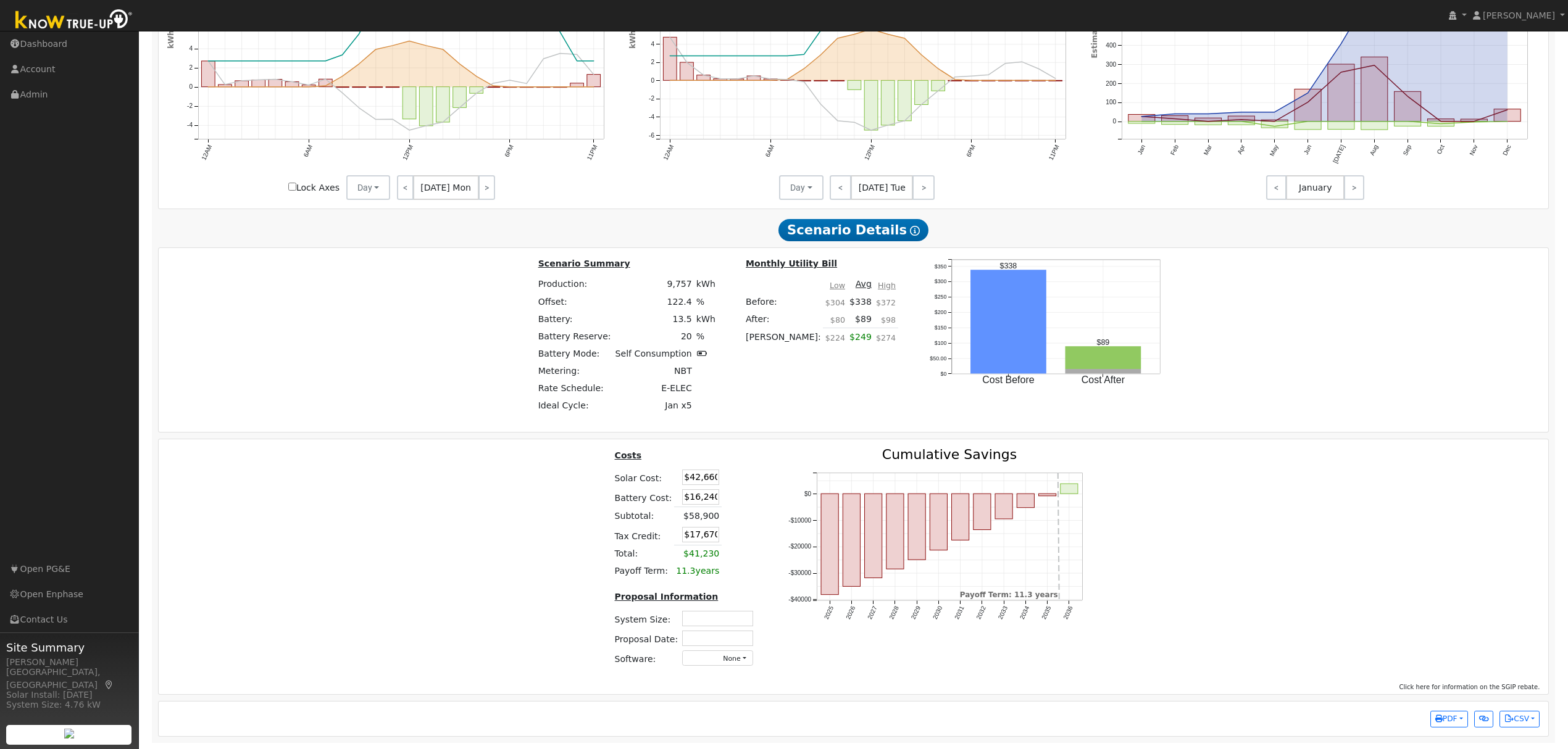
click at [719, 614] on input "text" at bounding box center [717, 618] width 71 height 15
type input "7.38"
click at [704, 635] on input "text" at bounding box center [710, 638] width 71 height 15
click at [747, 545] on span "14" at bounding box center [740, 557] width 24 height 24
type input "[DATE]"
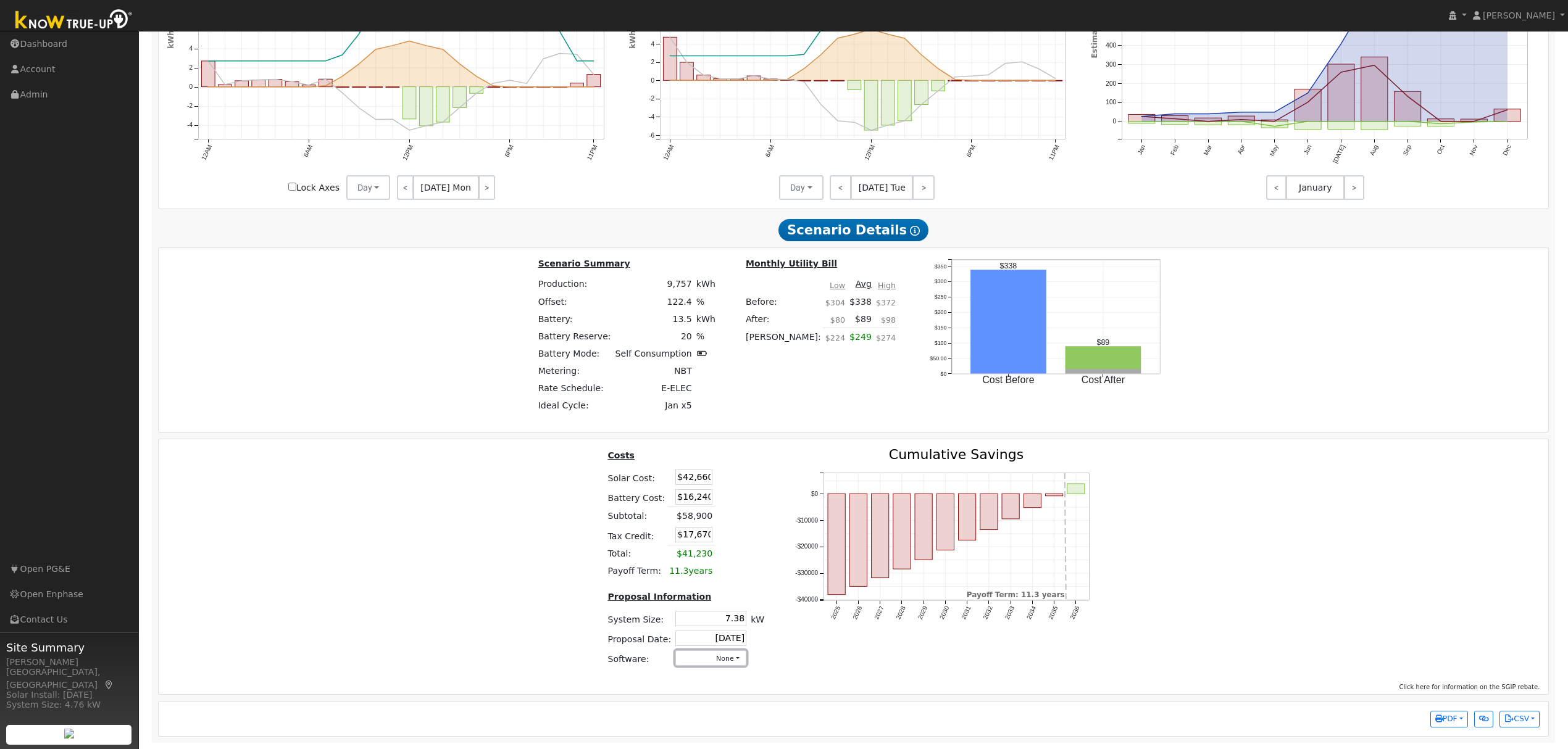
click at [734, 657] on button "None" at bounding box center [710, 658] width 71 height 15
click at [688, 544] on link "Aurora" at bounding box center [699, 548] width 88 height 17
click at [1272, 572] on div "Costs Solar Cost: $42,660 Battery Cost: $16,240 Subtotal: $58,900 Tax Credit: $…" at bounding box center [854, 563] width 1399 height 228
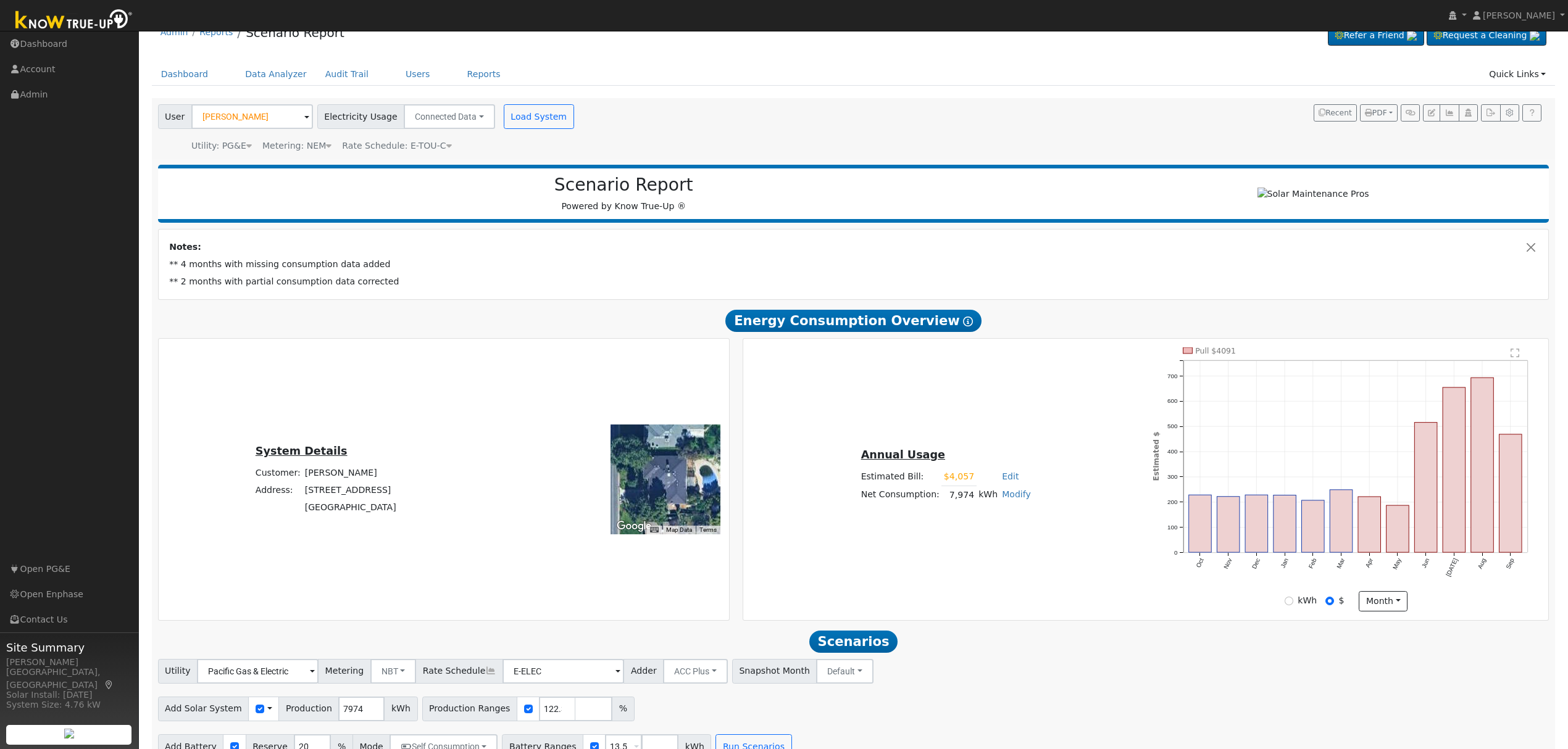
scroll to position [0, 0]
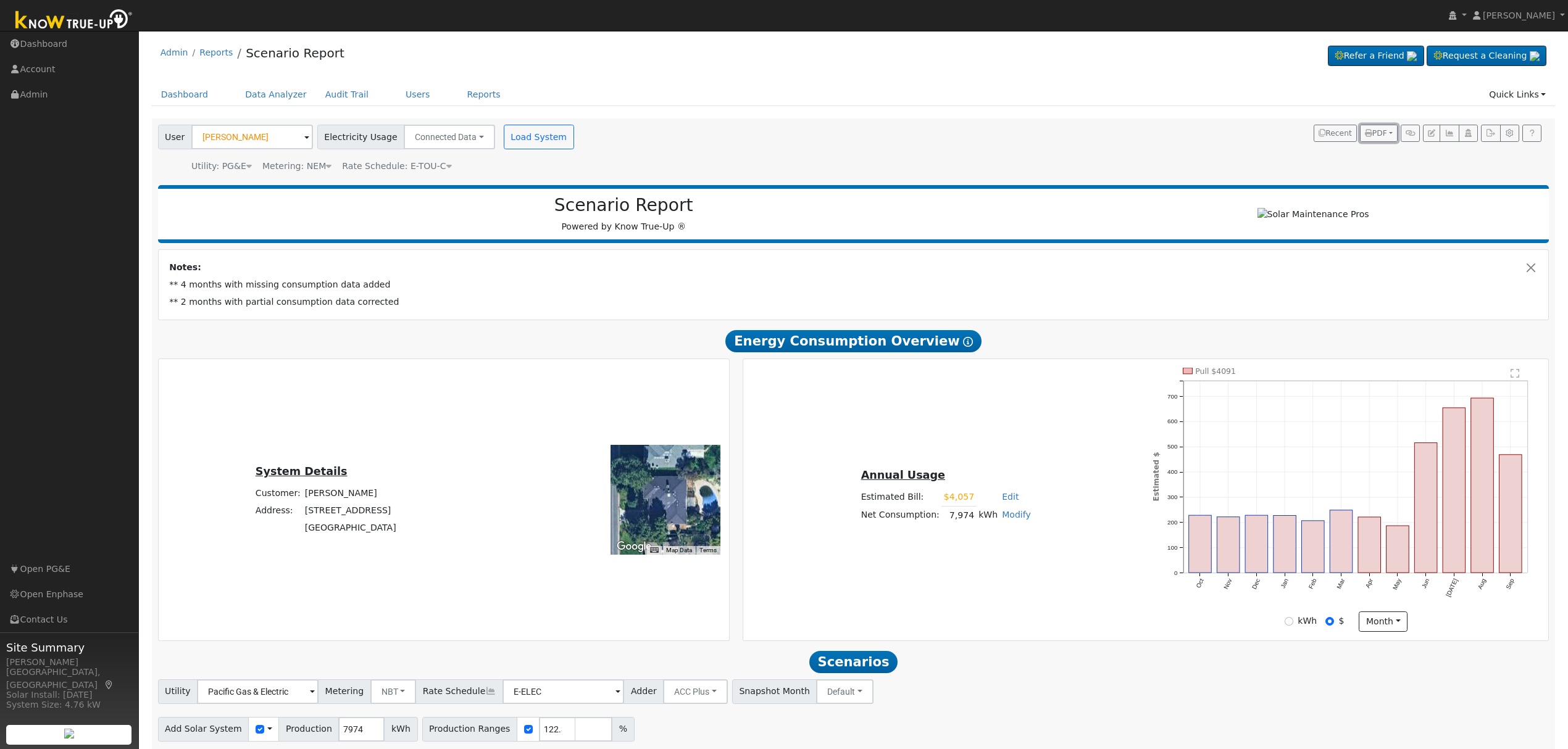
click at [1391, 127] on button "PDF" at bounding box center [1379, 133] width 38 height 17
click at [1340, 216] on link "Both" at bounding box center [1346, 212] width 101 height 17
